Goal: Information Seeking & Learning: Learn about a topic

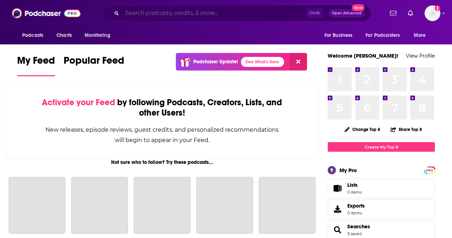
click at [145, 15] on input "Search podcasts, credits, & more..." at bounding box center [214, 13] width 184 height 11
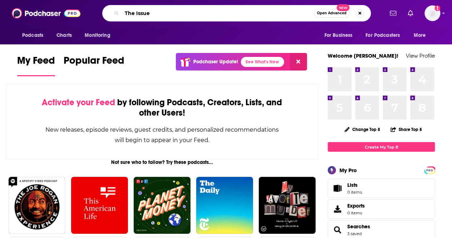
type input "The Issue"
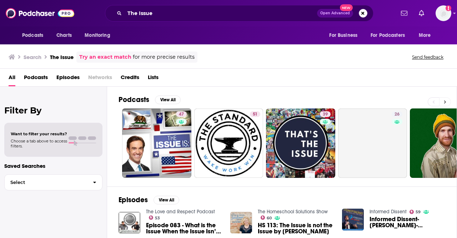
click at [447, 100] on icon at bounding box center [445, 101] width 3 height 5
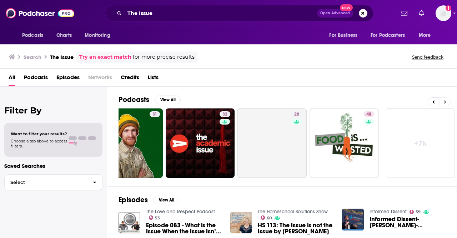
scroll to position [0, 317]
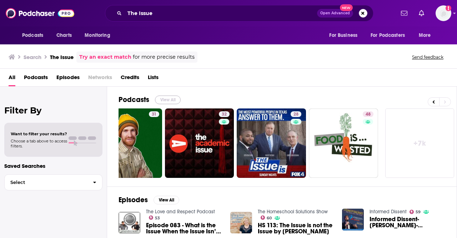
click at [165, 99] on button "View All" at bounding box center [168, 99] width 26 height 9
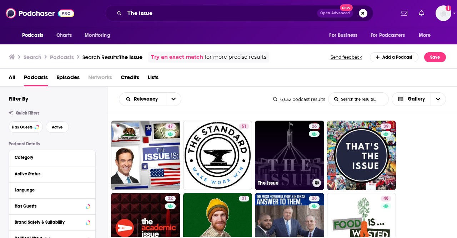
click at [289, 164] on link "26 The Issue" at bounding box center [289, 154] width 69 height 69
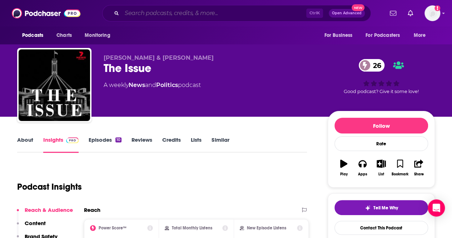
click at [290, 11] on input "Search podcasts, credits, & more..." at bounding box center [214, 13] width 184 height 11
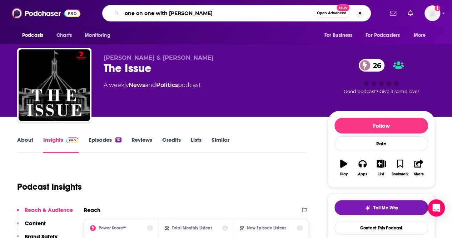
type input "one on one with robert doar"
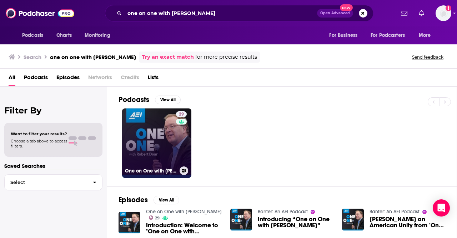
click at [160, 139] on link "29 One on One with Robert Doar" at bounding box center [156, 142] width 69 height 69
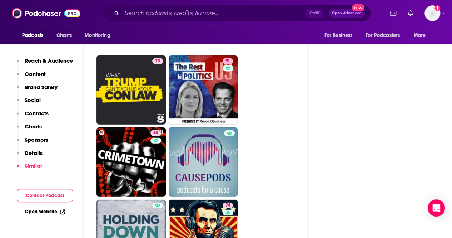
scroll to position [2251, 0]
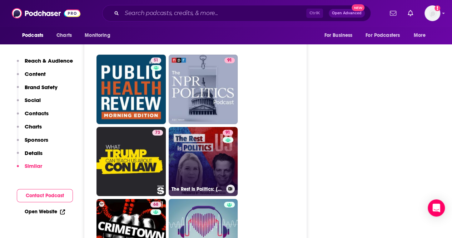
click at [198, 127] on link "91 The Rest Is Politics: US" at bounding box center [203, 161] width 69 height 69
type input "https://www.podchaser.com/podcasts/the-rest-is-politics-us-5704759"
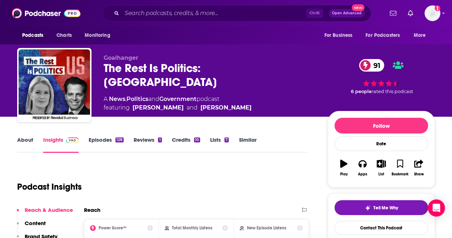
click at [24, 144] on link "About" at bounding box center [25, 144] width 16 height 16
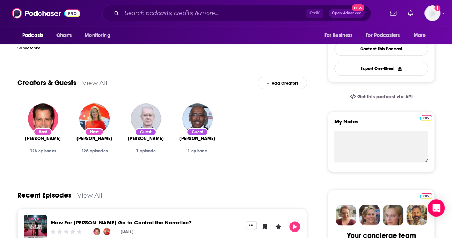
scroll to position [71, 0]
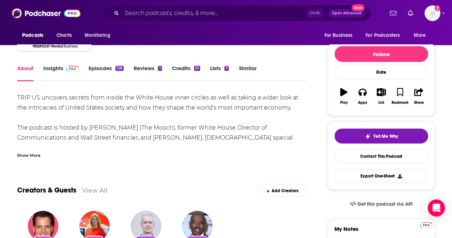
click at [34, 158] on div "Show More" at bounding box center [28, 154] width 23 height 7
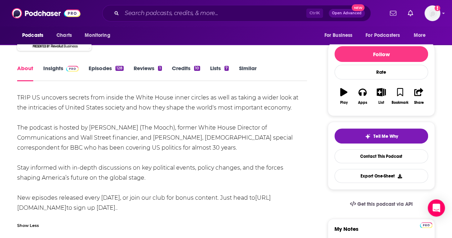
click at [58, 70] on link "Insights" at bounding box center [60, 73] width 35 height 16
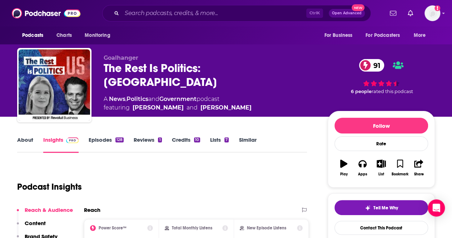
scroll to position [179, 0]
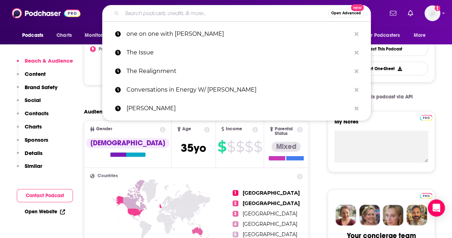
click at [225, 17] on input "Search podcasts, credits, & more..." at bounding box center [225, 13] width 206 height 11
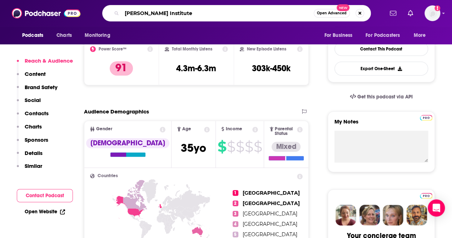
type input "Hudson Institute"
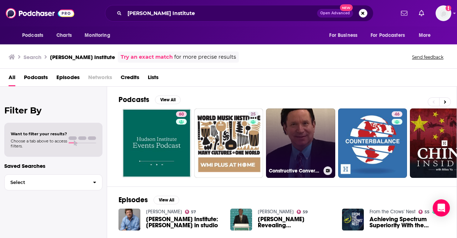
click at [297, 158] on link "Constructive Conversations with The Builders Institute Podcast" at bounding box center [300, 142] width 69 height 69
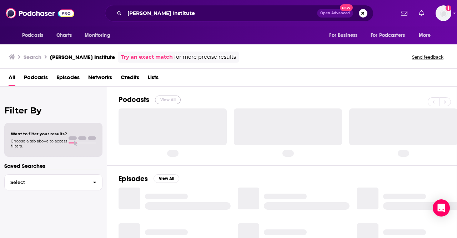
click at [169, 99] on button "View All" at bounding box center [168, 99] width 26 height 9
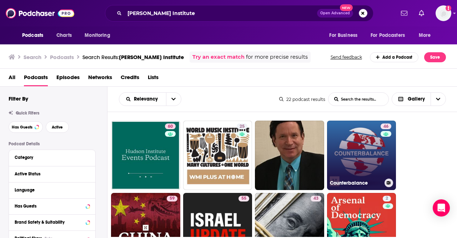
click at [366, 158] on link "46 Counterbalance" at bounding box center [361, 154] width 69 height 69
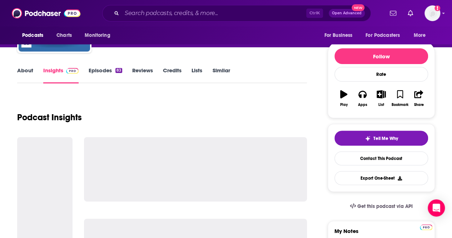
scroll to position [71, 0]
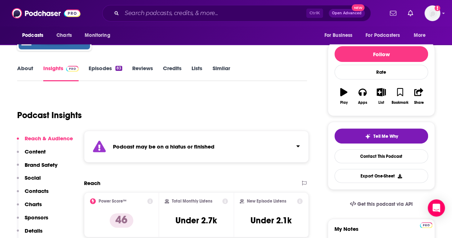
click at [22, 70] on link "About" at bounding box center [25, 73] width 16 height 16
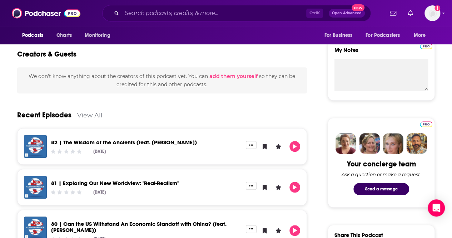
scroll to position [71, 0]
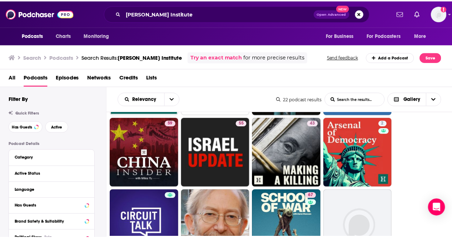
scroll to position [36, 0]
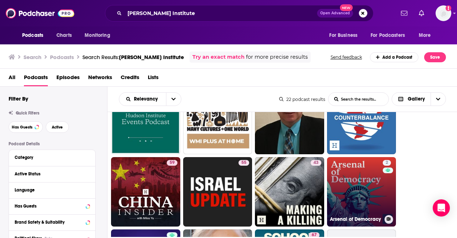
click at [342, 188] on link "2 Arsenal of Democracy" at bounding box center [361, 191] width 69 height 69
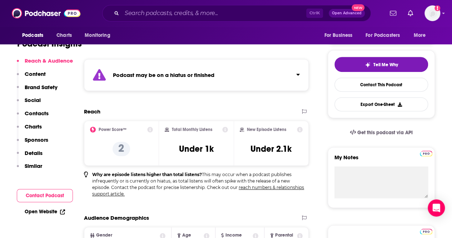
scroll to position [36, 0]
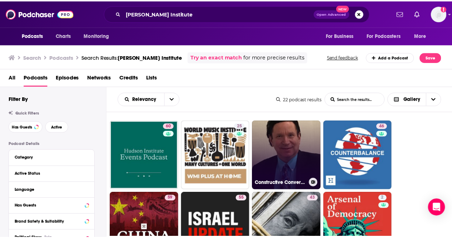
scroll to position [71, 0]
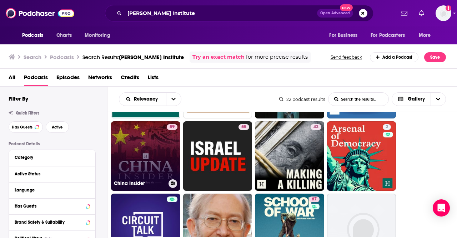
click at [158, 156] on link "59 China Insider" at bounding box center [145, 155] width 69 height 69
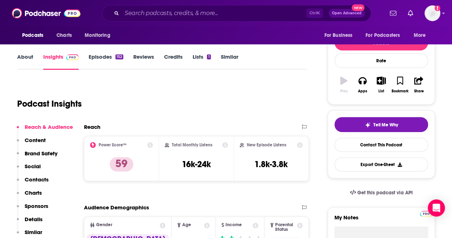
scroll to position [71, 0]
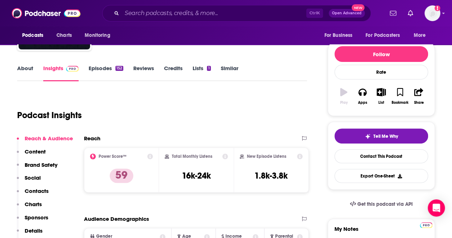
click at [27, 69] on link "About" at bounding box center [25, 73] width 16 height 16
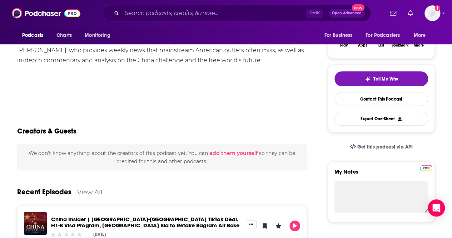
scroll to position [36, 0]
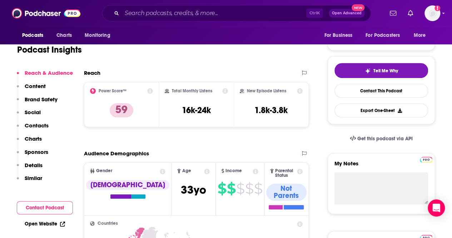
scroll to position [107, 0]
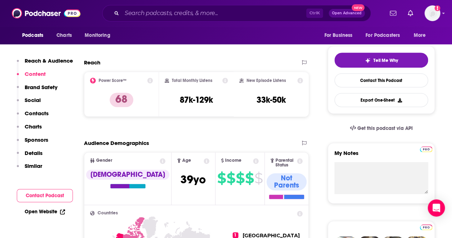
scroll to position [36, 0]
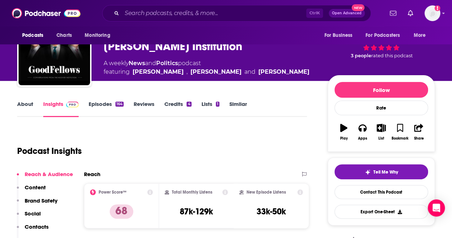
click at [26, 105] on link "About" at bounding box center [25, 108] width 16 height 16
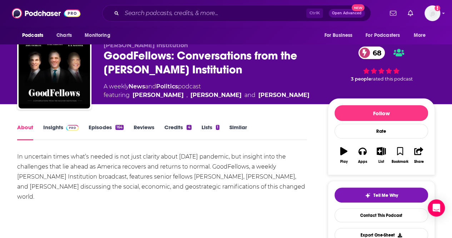
scroll to position [12, 0]
